Goal: Task Accomplishment & Management: Use online tool/utility

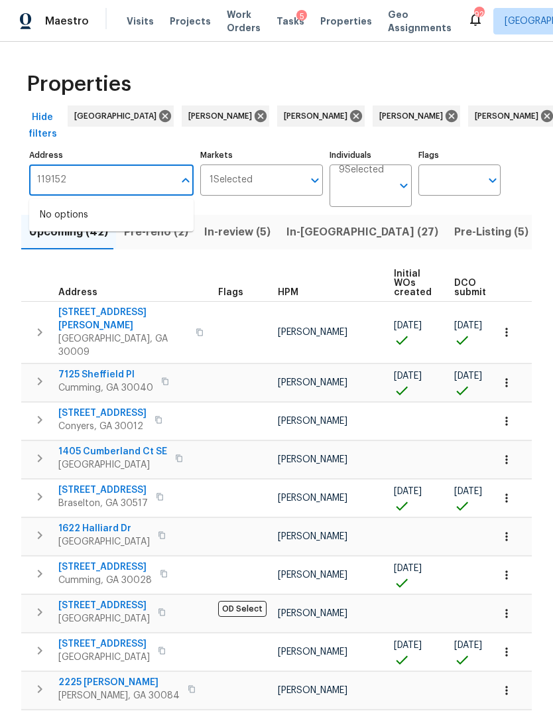
type input "11915"
click at [125, 226] on li "[STREET_ADDRESS]" at bounding box center [111, 215] width 164 height 22
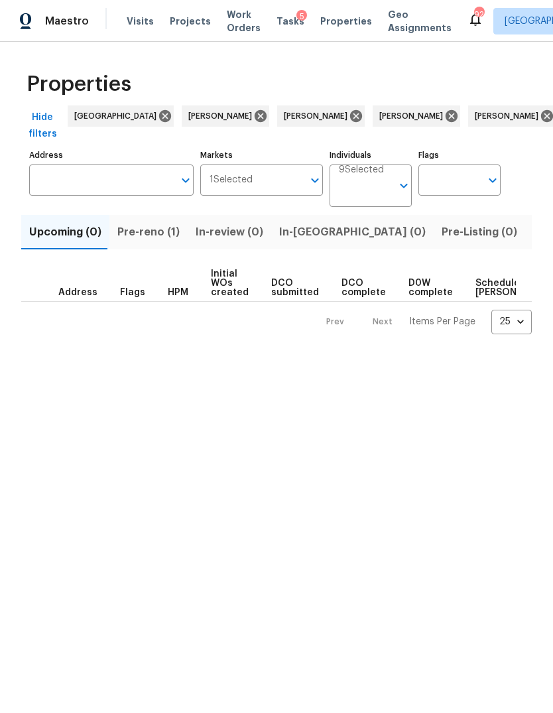
type input "[STREET_ADDRESS]"
click at [145, 238] on span "Pre-reno (1)" at bounding box center [148, 232] width 62 height 19
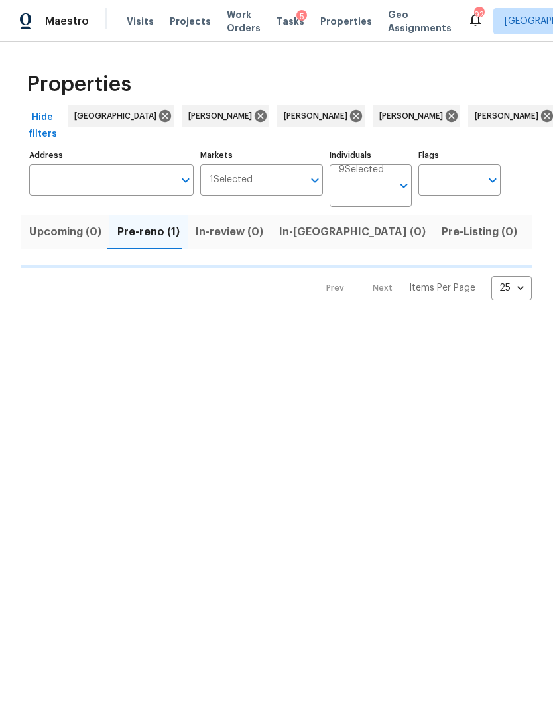
type input "[STREET_ADDRESS]"
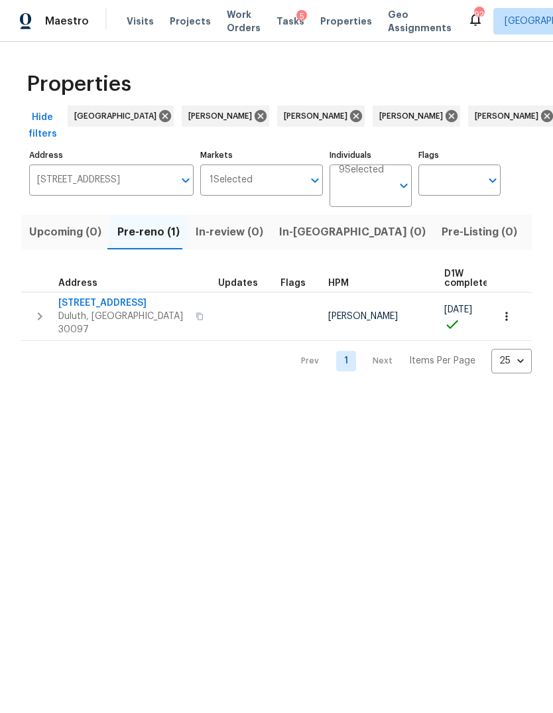
click at [514, 316] on button "button" at bounding box center [506, 316] width 29 height 29
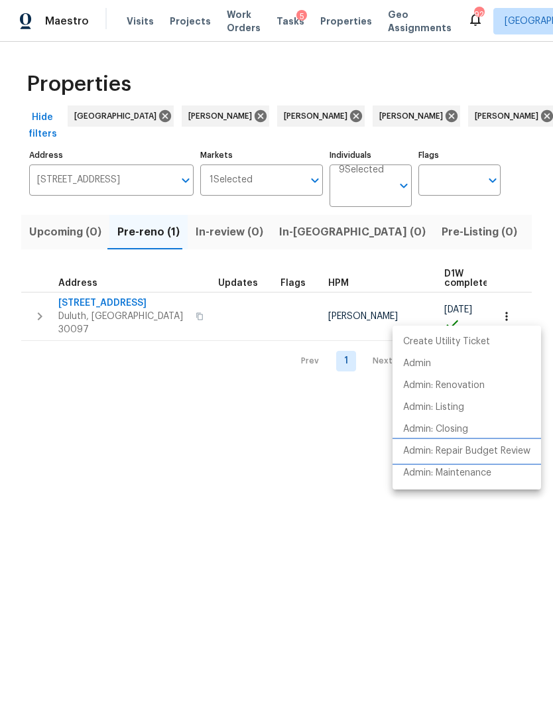
click at [507, 458] on li "Admin: Repair Budget Review" at bounding box center [466, 451] width 148 height 22
click at [117, 306] on div at bounding box center [276, 356] width 553 height 713
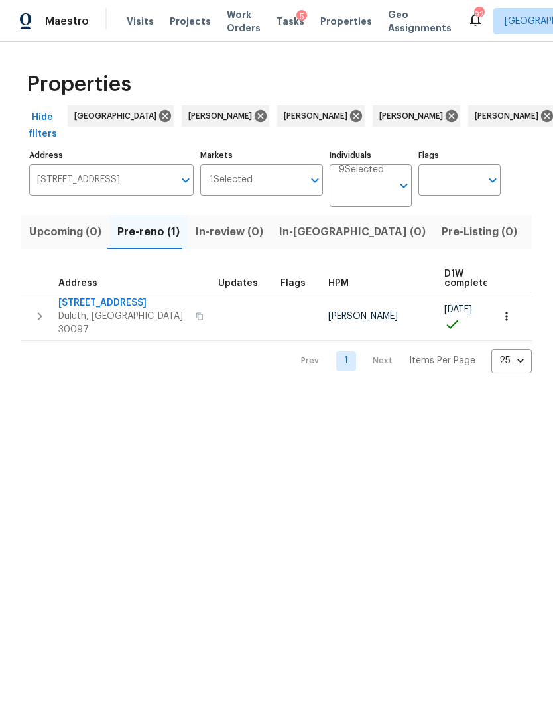
click at [130, 308] on span "[STREET_ADDRESS]" at bounding box center [122, 302] width 129 height 13
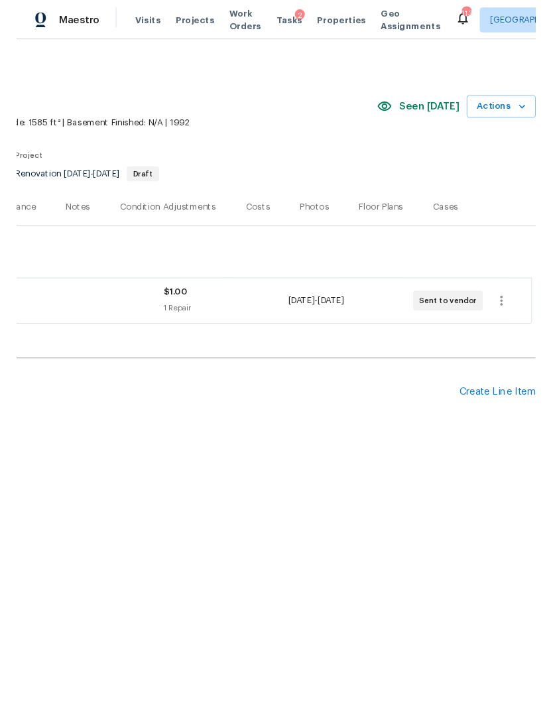
scroll to position [0, 196]
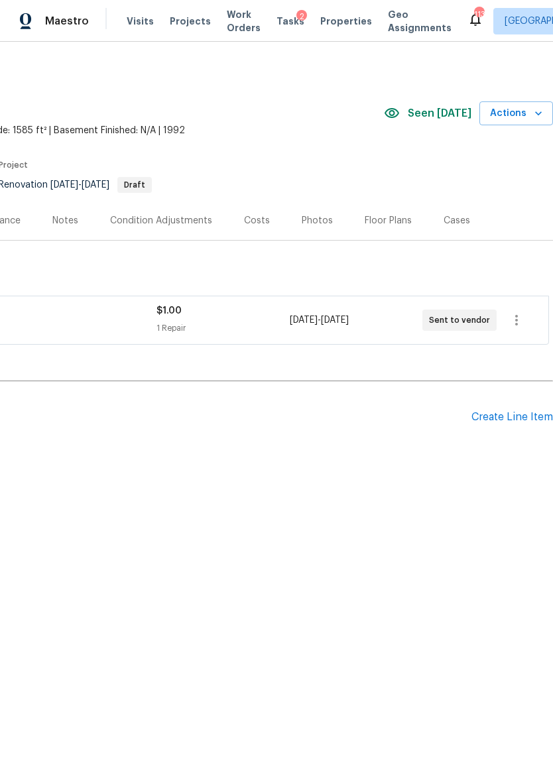
click at [532, 115] on icon "button" at bounding box center [538, 113] width 13 height 13
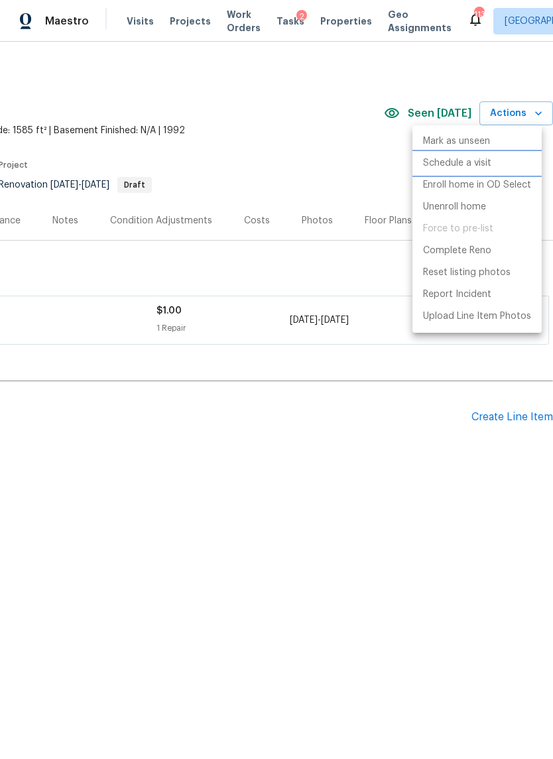
click at [494, 166] on li "Schedule a visit" at bounding box center [476, 163] width 129 height 22
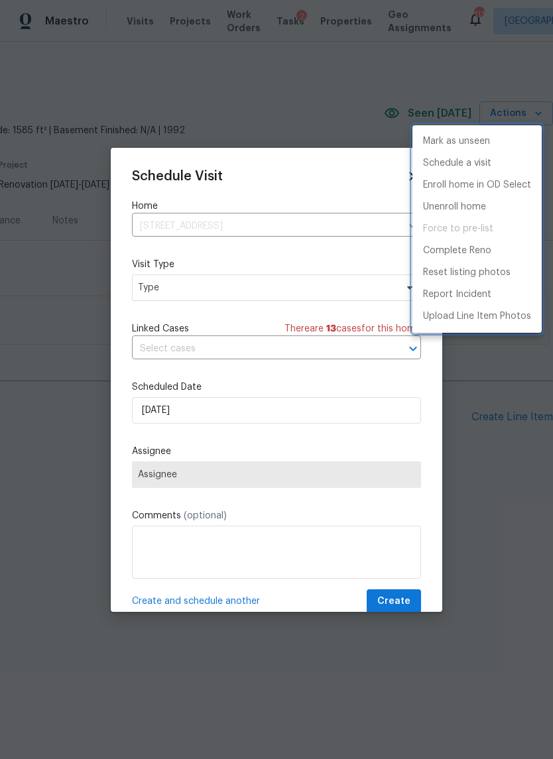
click at [304, 272] on div at bounding box center [276, 379] width 553 height 759
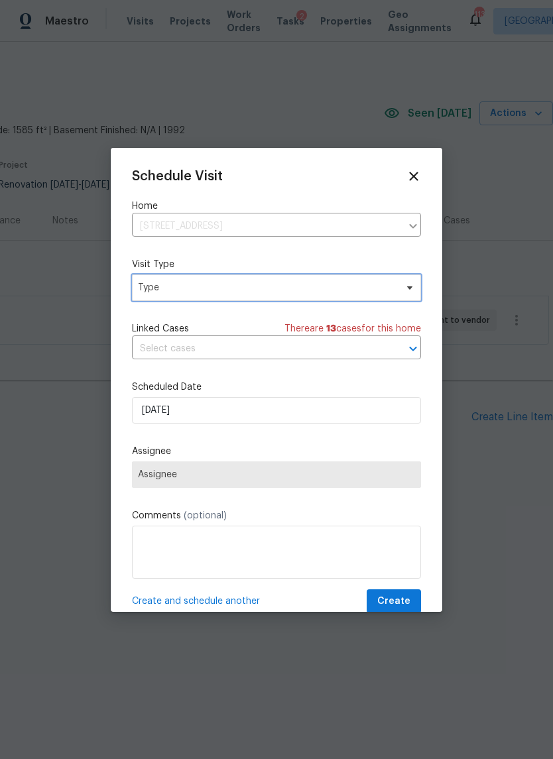
click at [299, 292] on span "Type" at bounding box center [267, 287] width 258 height 13
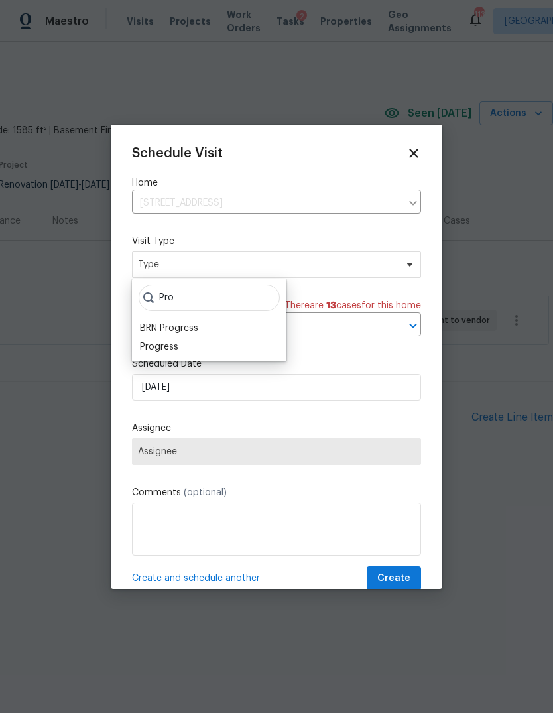
type input "Pro"
click at [169, 343] on div "Progress" at bounding box center [159, 346] width 38 height 13
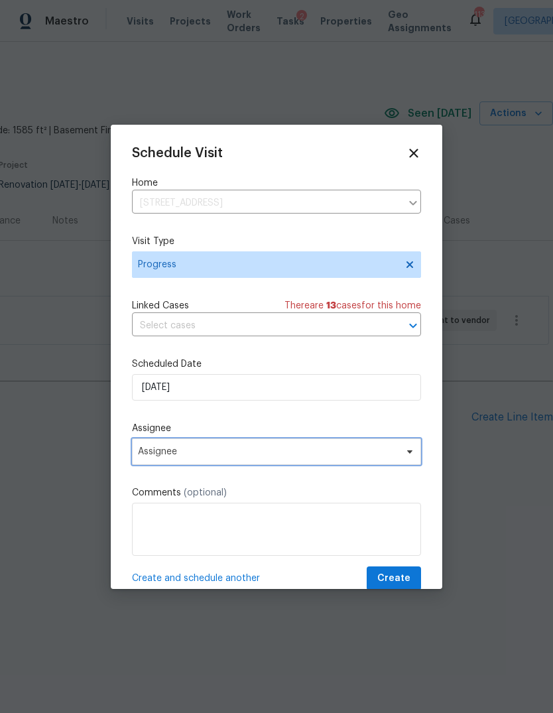
click at [216, 462] on span "Assignee" at bounding box center [276, 451] width 289 height 27
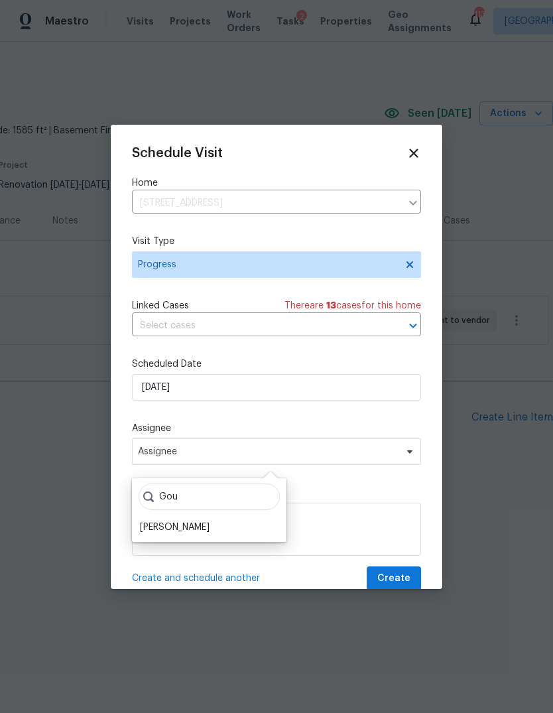
type input "Gou"
click at [195, 527] on div "[PERSON_NAME]" at bounding box center [175, 526] width 70 height 13
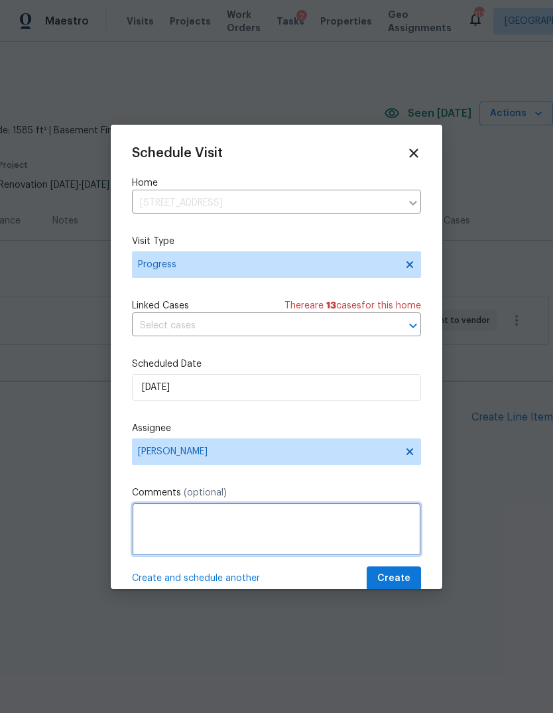
click at [211, 530] on textarea at bounding box center [276, 528] width 289 height 53
type textarea "Customer meeting with powerhouse"
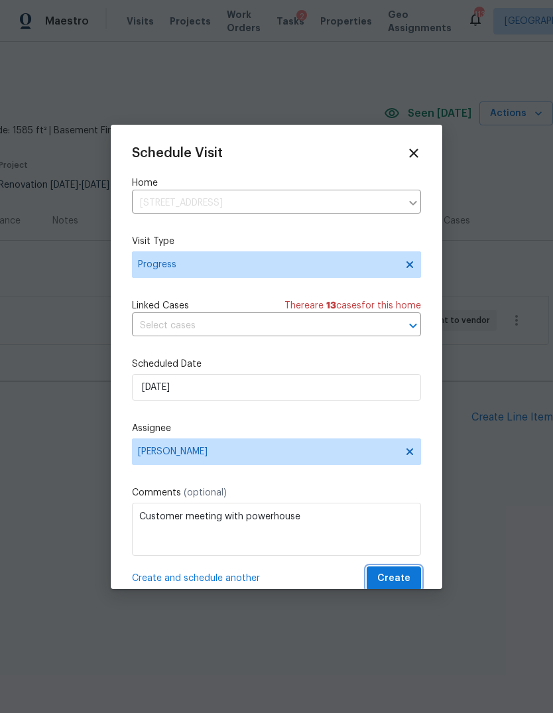
click at [405, 577] on span "Create" at bounding box center [393, 578] width 33 height 17
